Goal: Entertainment & Leisure: Consume media (video, audio)

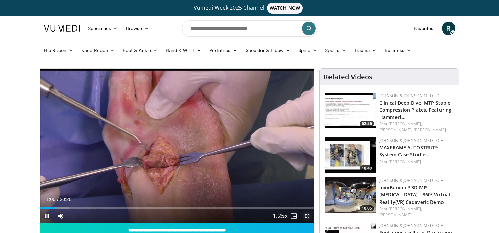
click at [309, 216] on span "Video Player" at bounding box center [308, 216] width 14 height 14
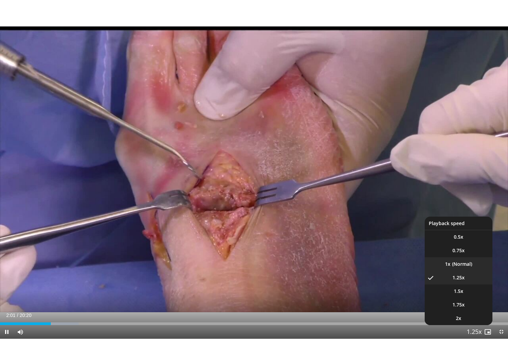
click at [455, 233] on li "1x" at bounding box center [459, 264] width 68 height 14
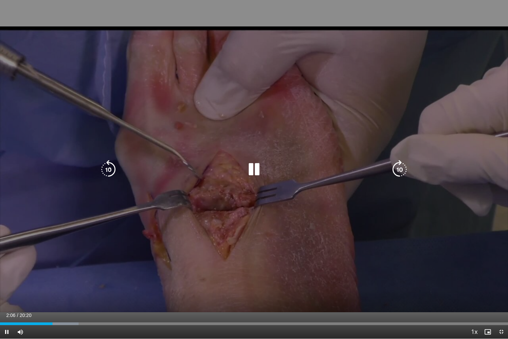
click at [253, 174] on icon "Video Player" at bounding box center [253, 169] width 19 height 19
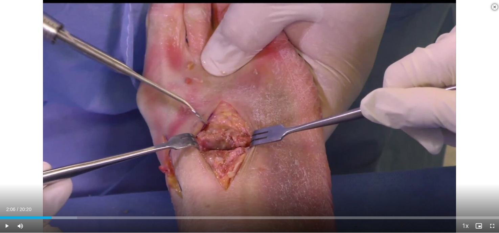
scroll to position [166, 0]
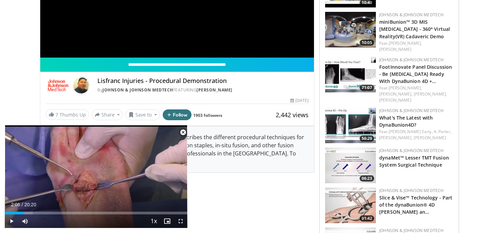
click at [182, 132] on span "Video Player" at bounding box center [183, 133] width 14 height 14
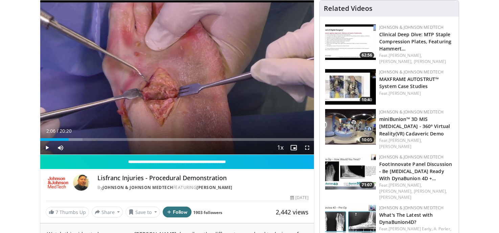
scroll to position [68, 0]
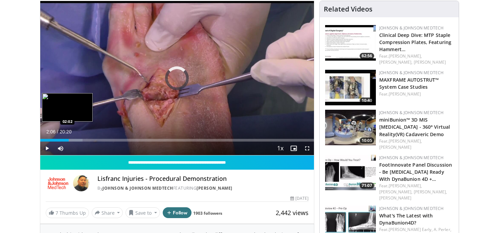
click at [67, 140] on div "02:06" at bounding box center [54, 140] width 28 height 3
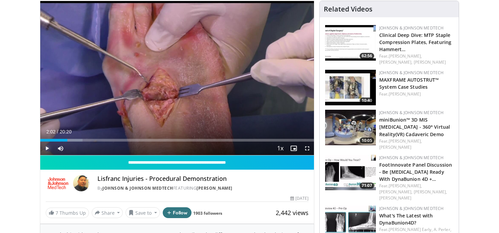
click at [48, 147] on span "Video Player" at bounding box center [47, 149] width 14 height 14
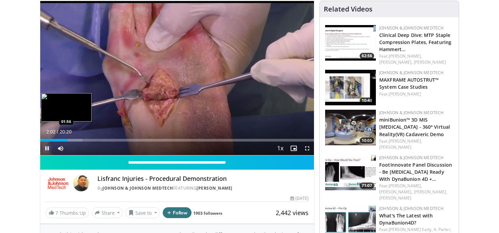
click at [66, 140] on div "Loaded : 15.44% 02:02 01:56" at bounding box center [177, 140] width 274 height 3
click at [67, 140] on div "Loaded : 15.59% 02:09 01:59" at bounding box center [177, 140] width 274 height 3
click at [67, 140] on div "02:12" at bounding box center [55, 140] width 30 height 3
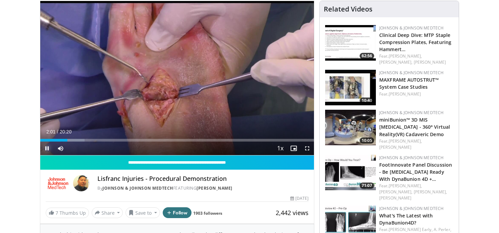
click at [49, 148] on span "Video Player" at bounding box center [47, 149] width 14 height 14
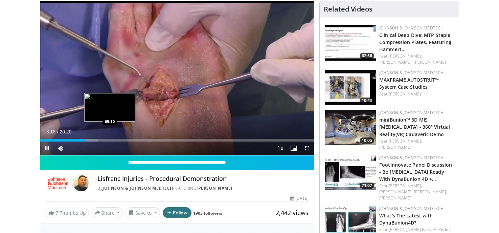
click at [110, 138] on div "Loaded : 21.33% 03:18 05:10" at bounding box center [177, 138] width 274 height 6
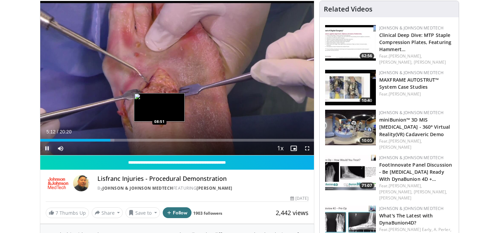
click at [160, 140] on div "Loaded : 27.07% 05:12 08:51" at bounding box center [177, 140] width 274 height 3
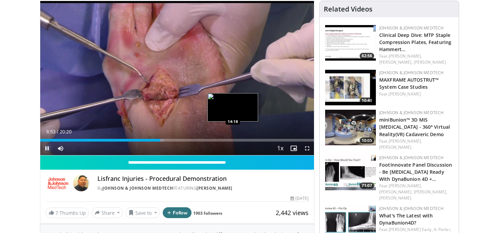
click at [233, 140] on div "Loaded : 45.12% 08:53 14:18" at bounding box center [177, 140] width 274 height 3
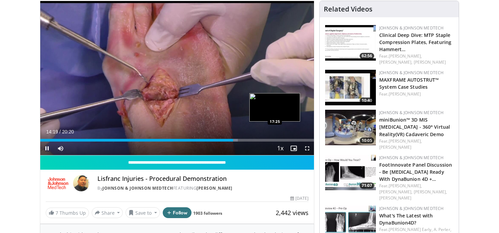
click at [275, 139] on video-js "**********" at bounding box center [177, 78] width 274 height 154
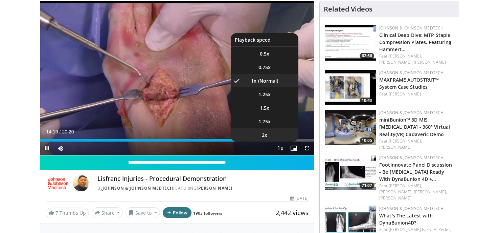
click at [274, 142] on li "2x" at bounding box center [265, 135] width 68 height 14
click at [267, 80] on li "1x" at bounding box center [265, 81] width 68 height 14
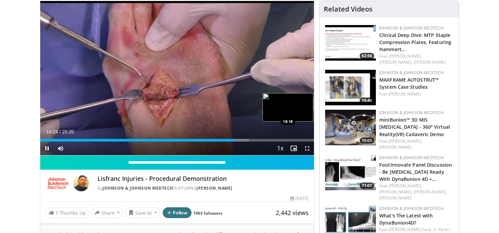
click at [287, 139] on div "Loaded : 76.29% 14:24 18:18" at bounding box center [177, 140] width 274 height 3
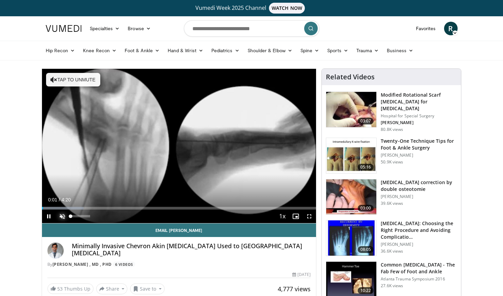
click at [61, 214] on span "Video Player" at bounding box center [63, 216] width 14 height 14
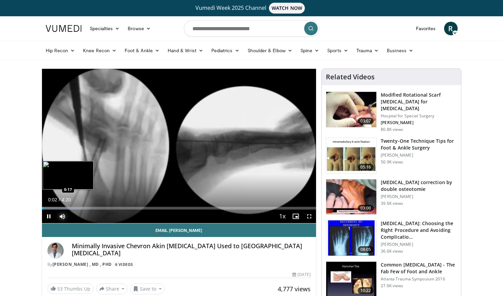
click at [60, 205] on div "Loaded : 15.21% 0:02 0:17" at bounding box center [179, 206] width 274 height 6
click at [50, 208] on div "0:23" at bounding box center [46, 208] width 9 height 3
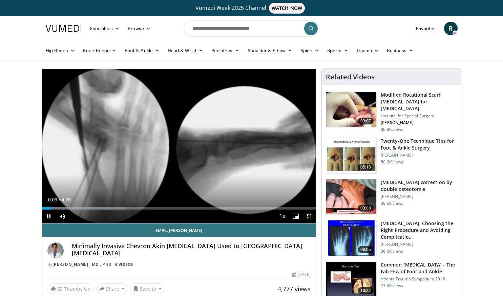
click at [309, 218] on span "Video Player" at bounding box center [309, 216] width 14 height 14
click at [48, 215] on span "Video Player" at bounding box center [49, 216] width 14 height 14
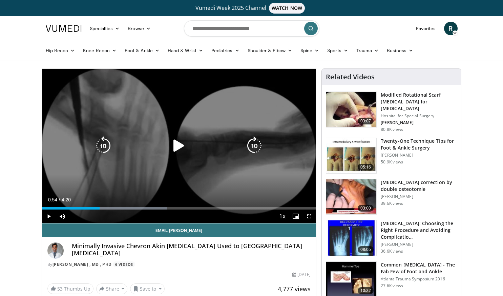
click at [175, 141] on icon "Video Player" at bounding box center [178, 145] width 19 height 19
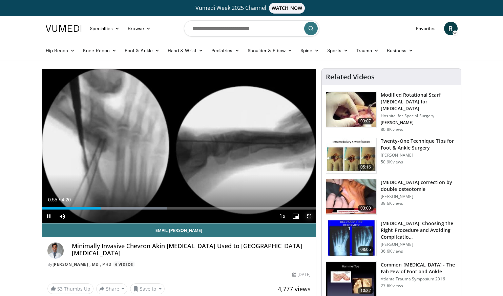
click at [309, 217] on span "Video Player" at bounding box center [309, 216] width 14 height 14
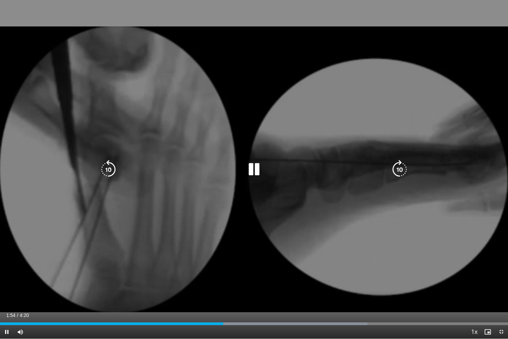
click at [112, 172] on icon "Video Player" at bounding box center [108, 169] width 19 height 19
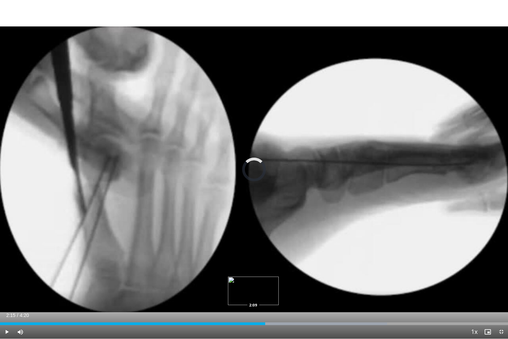
click at [253, 295] on div "2:15" at bounding box center [132, 323] width 265 height 3
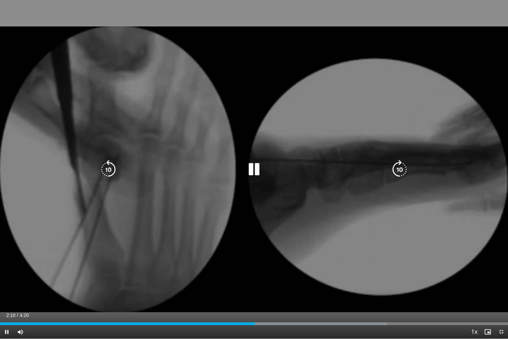
click at [254, 172] on icon "Video Player" at bounding box center [253, 169] width 19 height 19
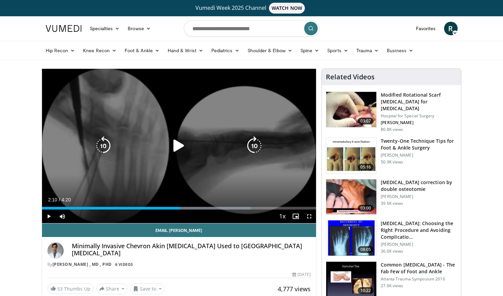
click at [170, 146] on icon "Video Player" at bounding box center [178, 145] width 19 height 19
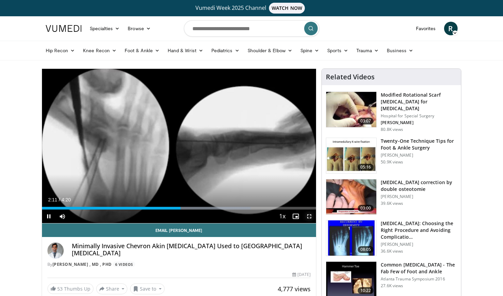
click at [307, 217] on span "Video Player" at bounding box center [309, 216] width 14 height 14
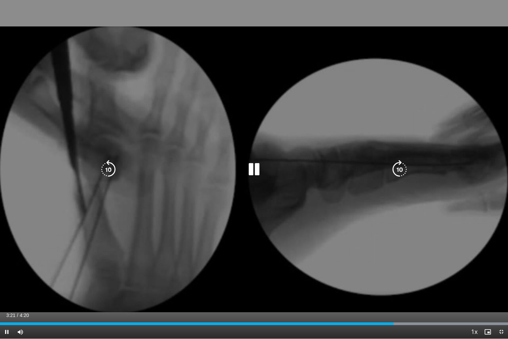
click at [258, 166] on icon "Video Player" at bounding box center [253, 169] width 19 height 19
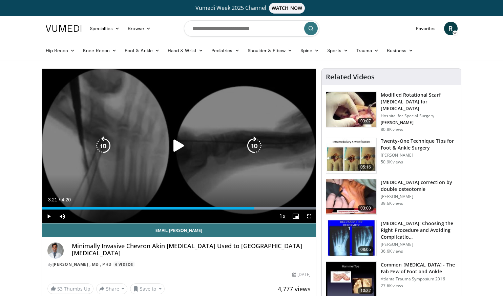
click at [177, 144] on icon "Video Player" at bounding box center [178, 145] width 19 height 19
click at [110, 146] on icon "Video Player" at bounding box center [103, 145] width 19 height 19
drag, startPoint x: 309, startPoint y: 217, endPoint x: 309, endPoint y: 246, distance: 29.5
click at [309, 217] on span "Video Player" at bounding box center [309, 216] width 14 height 14
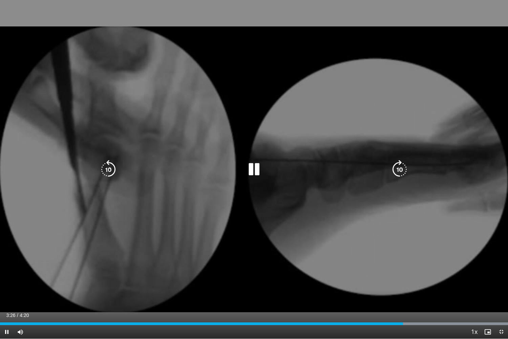
click at [107, 165] on icon "Video Player" at bounding box center [108, 169] width 19 height 19
click at [255, 167] on icon "Video Player" at bounding box center [253, 169] width 19 height 19
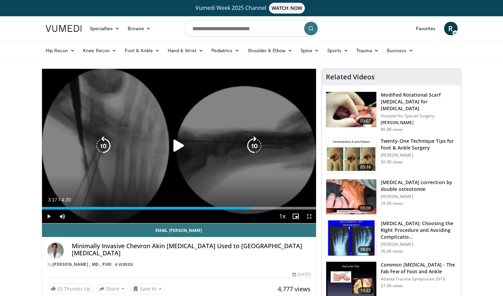
click at [180, 152] on icon "Video Player" at bounding box center [178, 145] width 19 height 19
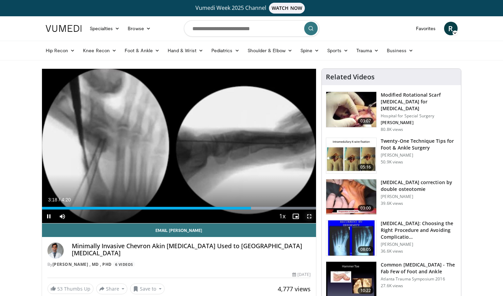
click at [306, 218] on span "Video Player" at bounding box center [309, 216] width 14 height 14
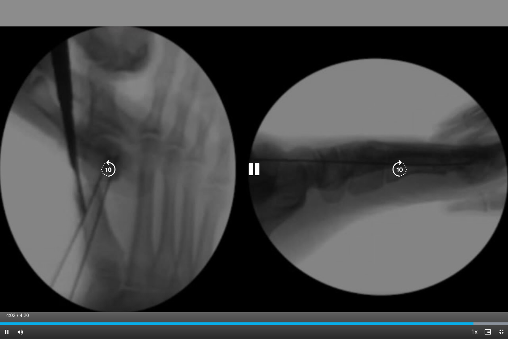
click at [107, 173] on icon "Video Player" at bounding box center [108, 169] width 19 height 19
click at [250, 171] on icon "Video Player" at bounding box center [253, 169] width 19 height 19
